Goal: Obtain resource: Obtain resource

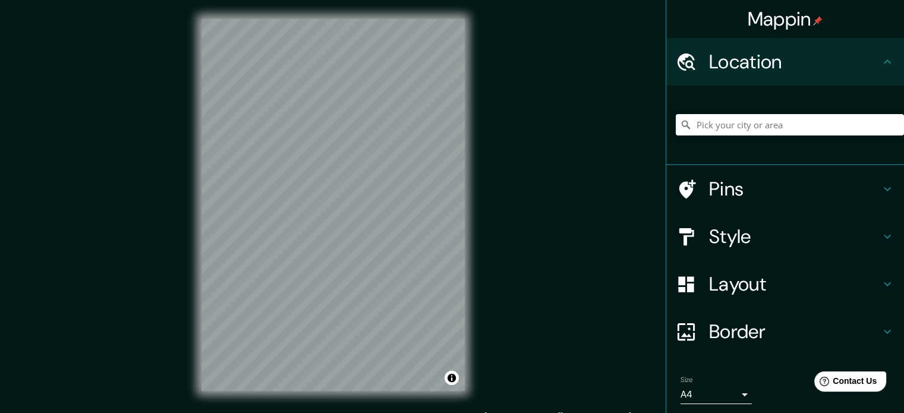
scroll to position [40, 0]
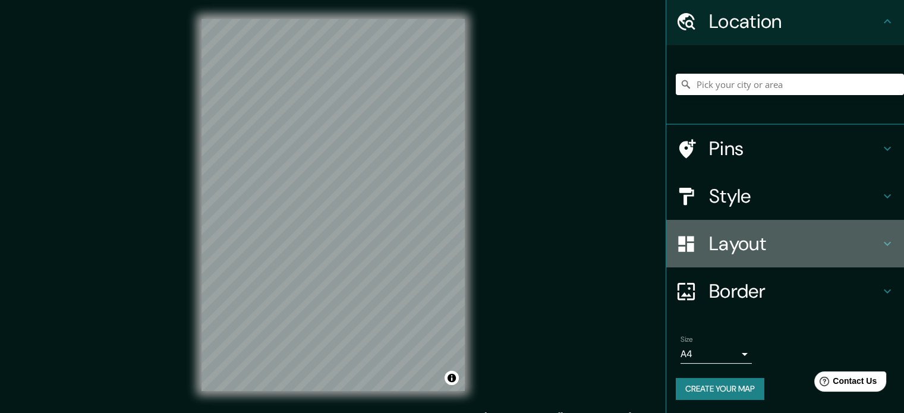
click at [737, 259] on div "Layout" at bounding box center [786, 244] width 238 height 48
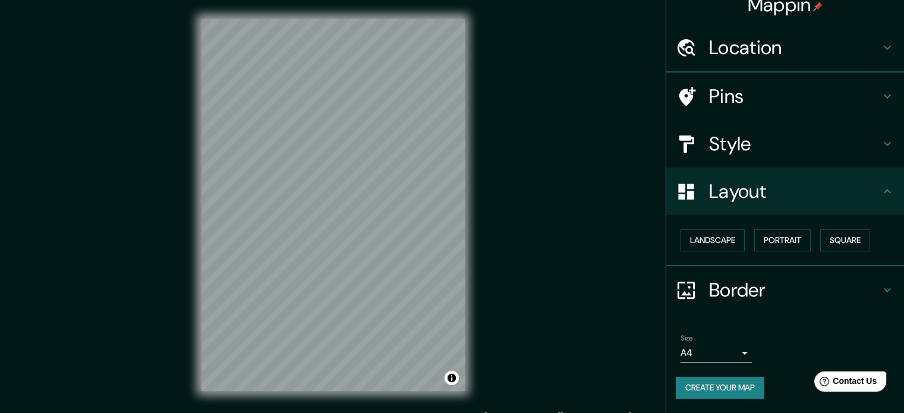
scroll to position [13, 0]
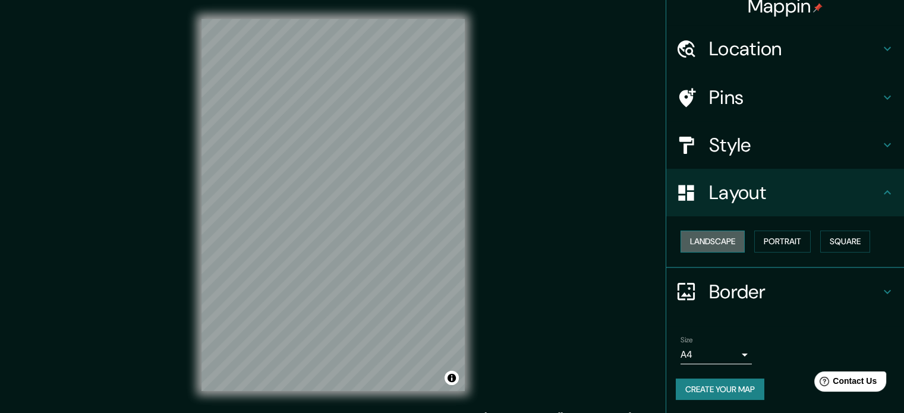
click at [691, 247] on button "Landscape" at bounding box center [713, 242] width 64 height 22
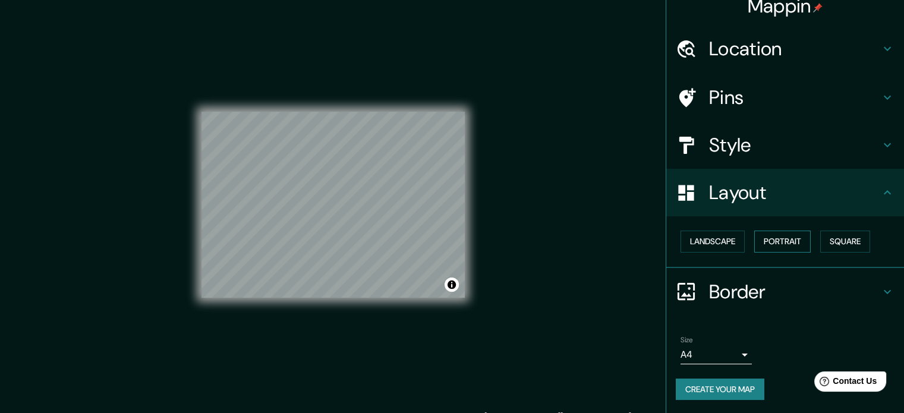
click at [784, 241] on button "Portrait" at bounding box center [783, 242] width 56 height 22
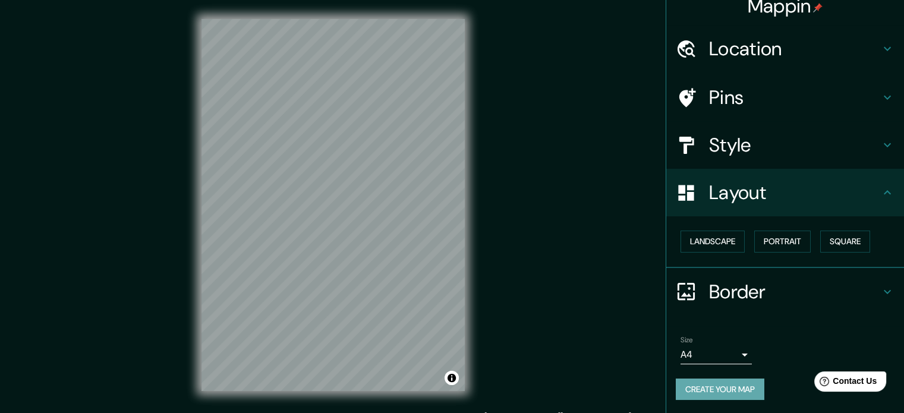
click at [711, 387] on button "Create your map" at bounding box center [720, 390] width 89 height 22
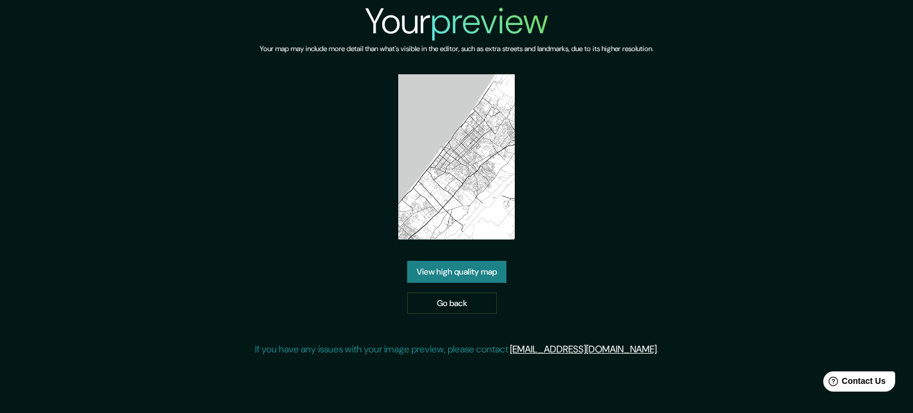
click at [493, 263] on link "View high quality map" at bounding box center [456, 272] width 99 height 22
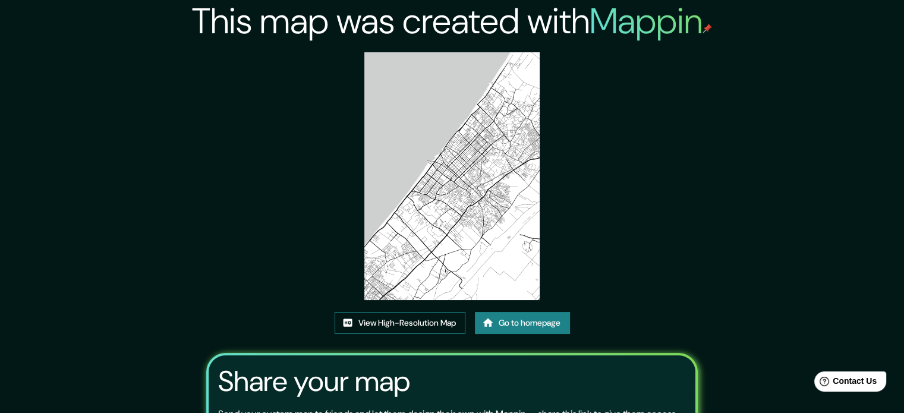
click at [419, 322] on link "View High-Resolution Map" at bounding box center [400, 323] width 131 height 22
